Goal: Information Seeking & Learning: Learn about a topic

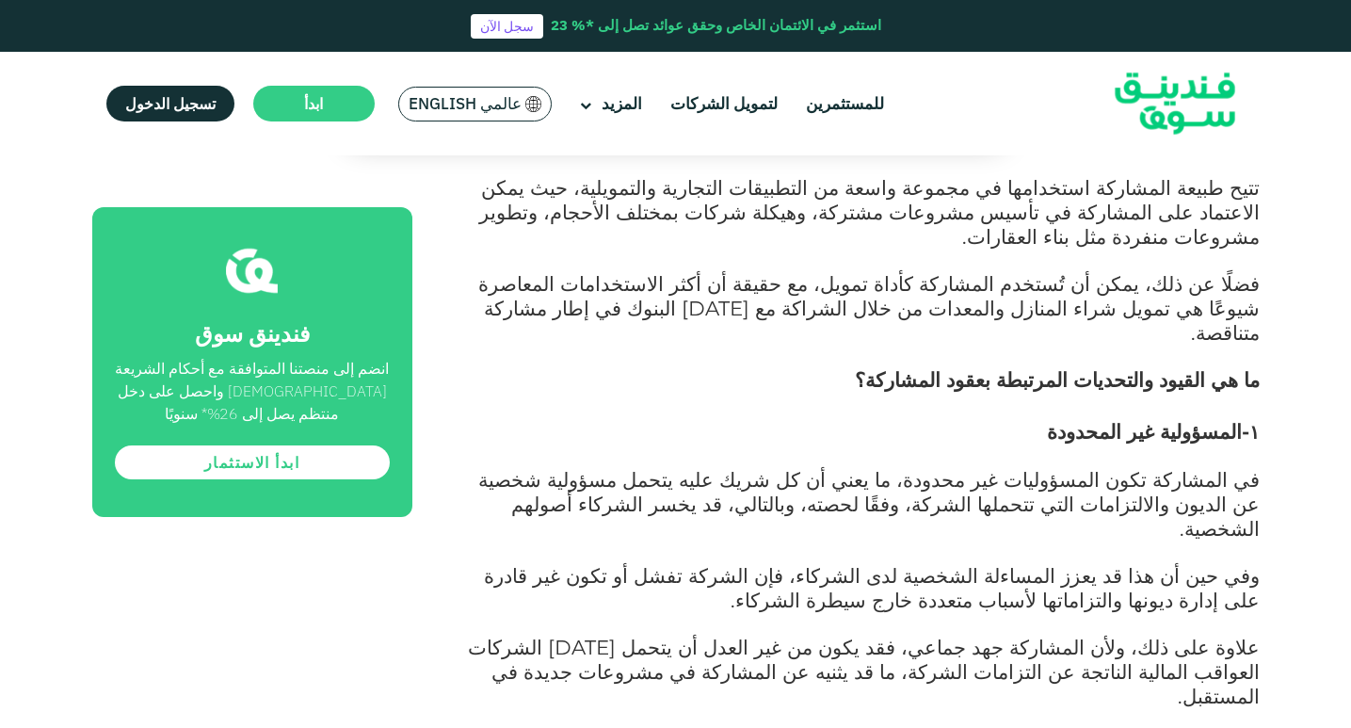
scroll to position [1884, 0]
